Goal: Task Accomplishment & Management: Use online tool/utility

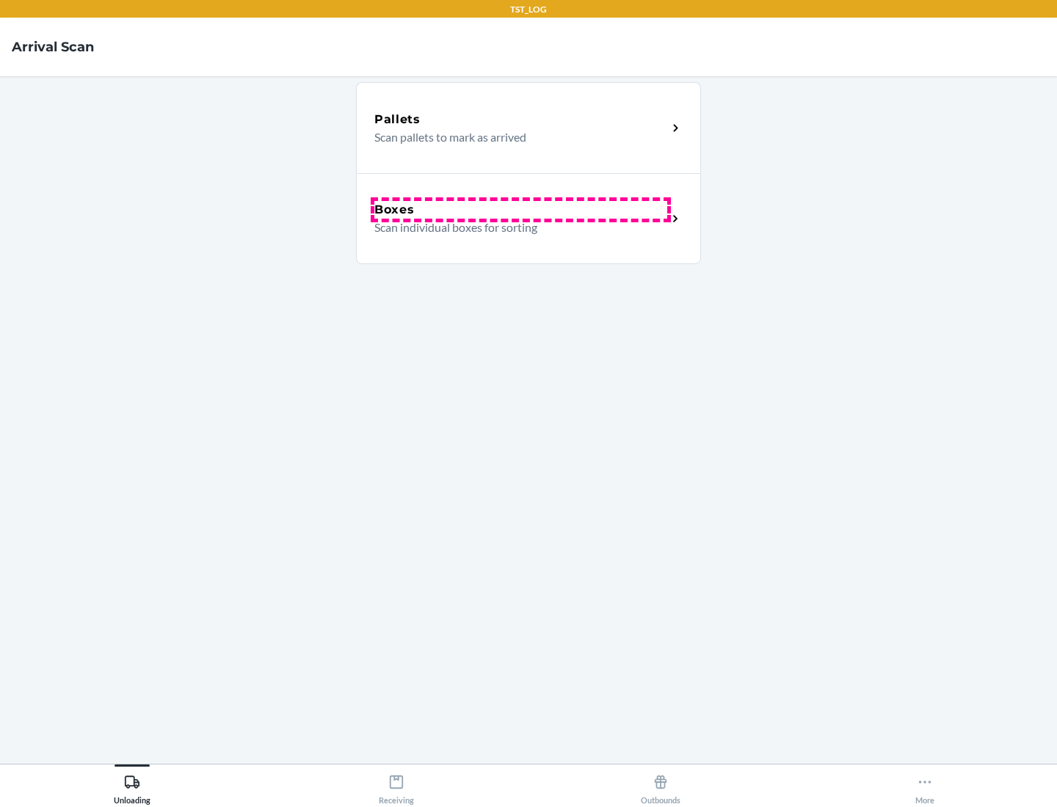
click at [520, 210] on div "Boxes" at bounding box center [520, 210] width 293 height 18
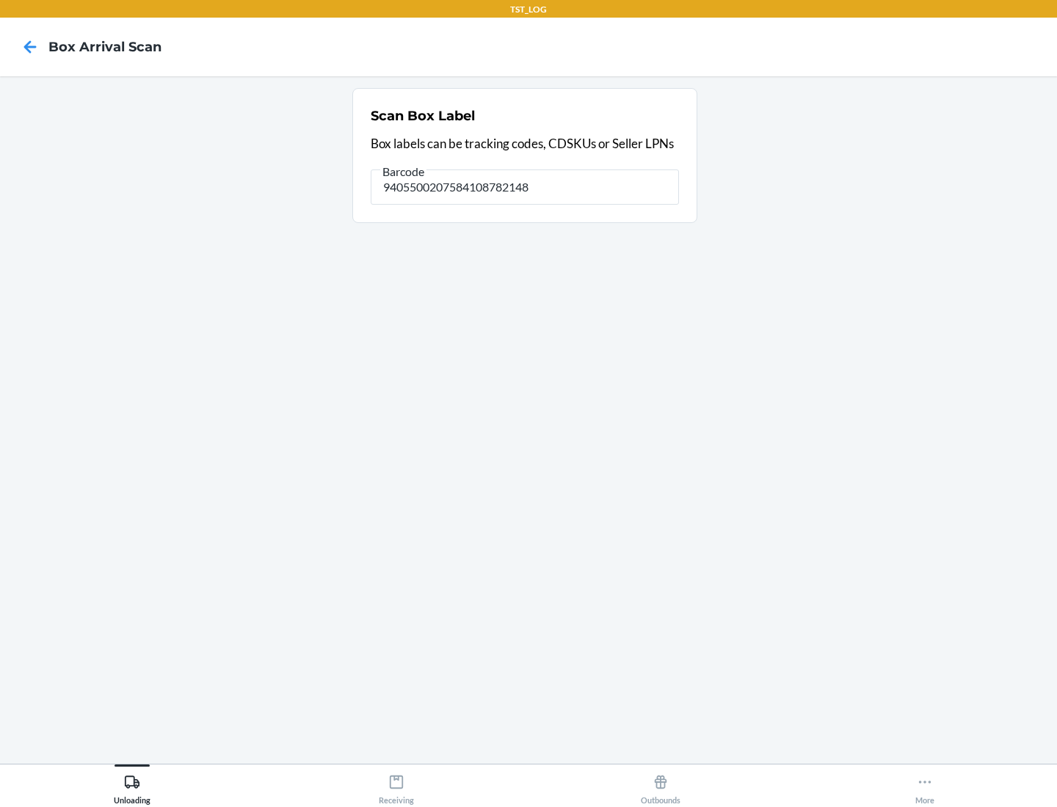
type input "9405500207584108782148"
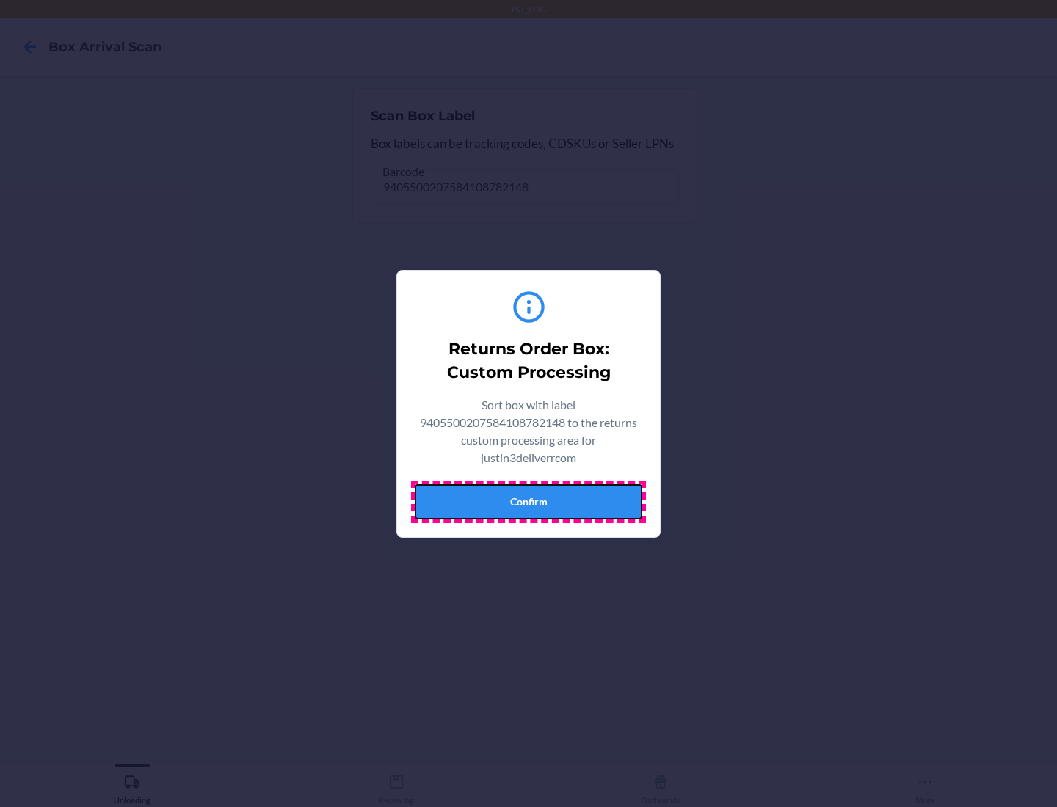
click at [528, 501] on button "Confirm" at bounding box center [528, 501] width 227 height 35
